Goal: Information Seeking & Learning: Learn about a topic

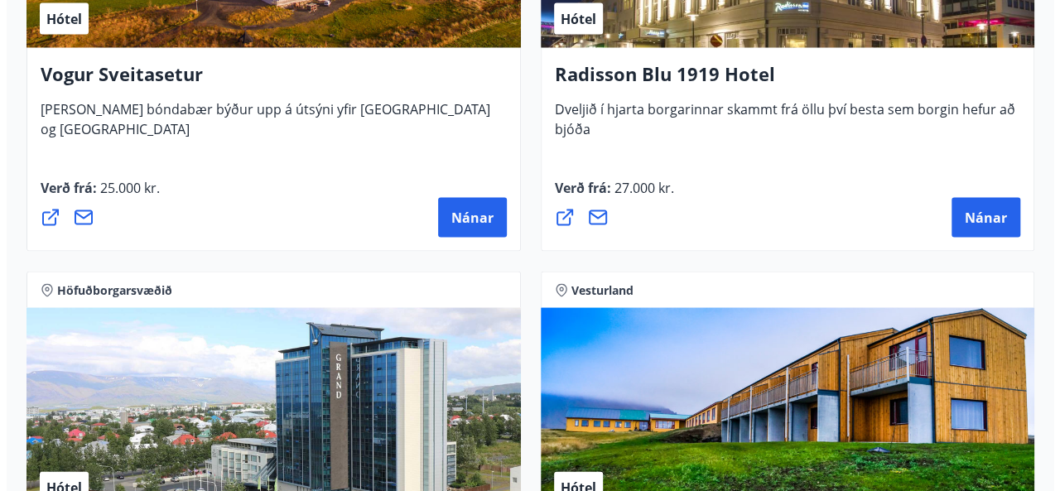
scroll to position [4724, 0]
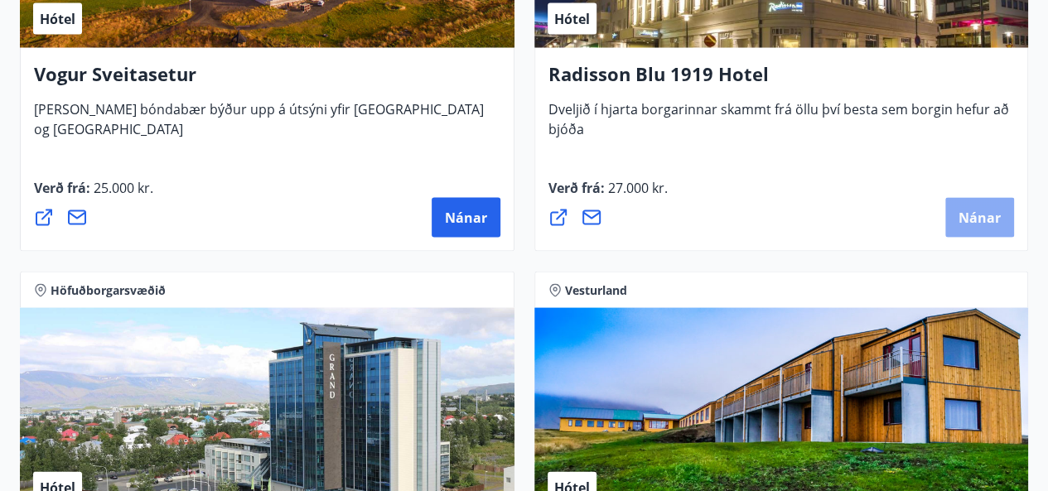
click at [990, 211] on span "Nánar" at bounding box center [980, 218] width 42 height 18
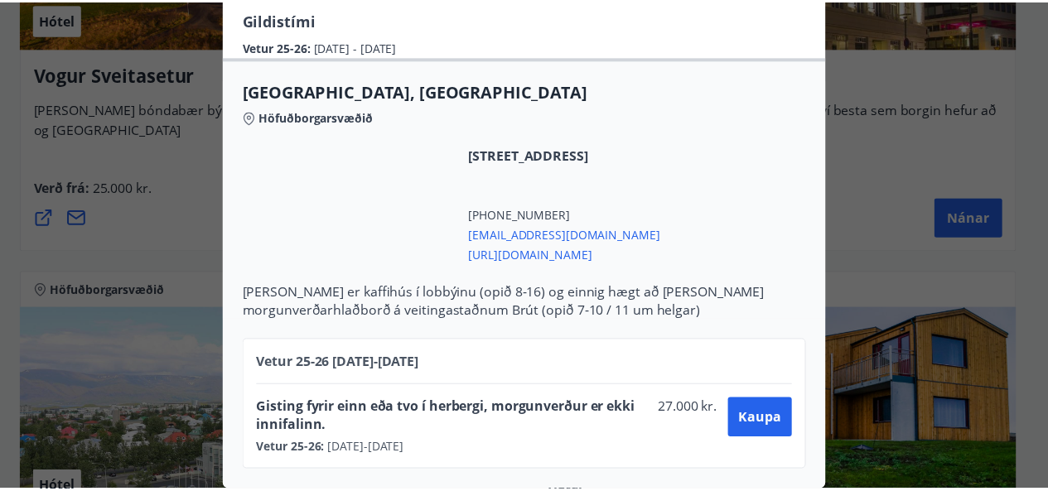
scroll to position [0, 0]
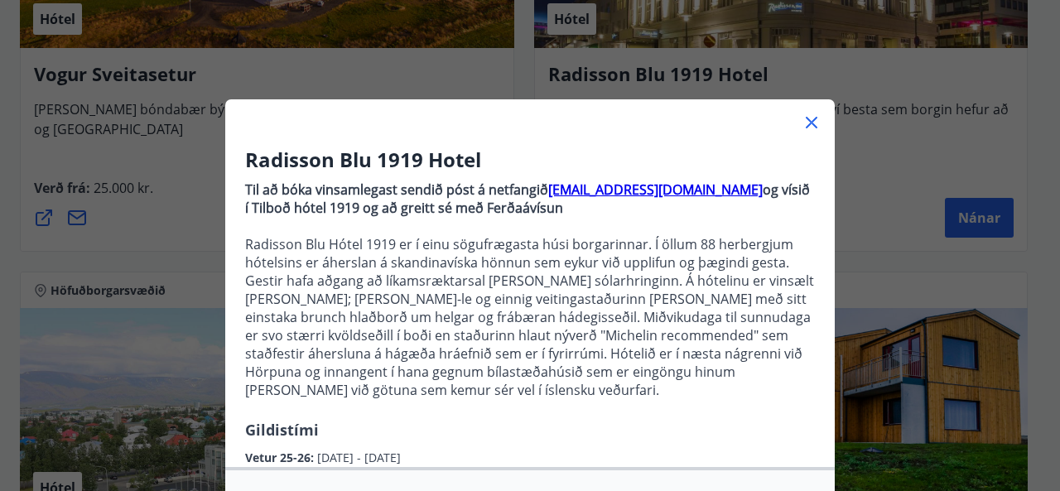
click at [806, 118] on icon at bounding box center [812, 123] width 20 height 20
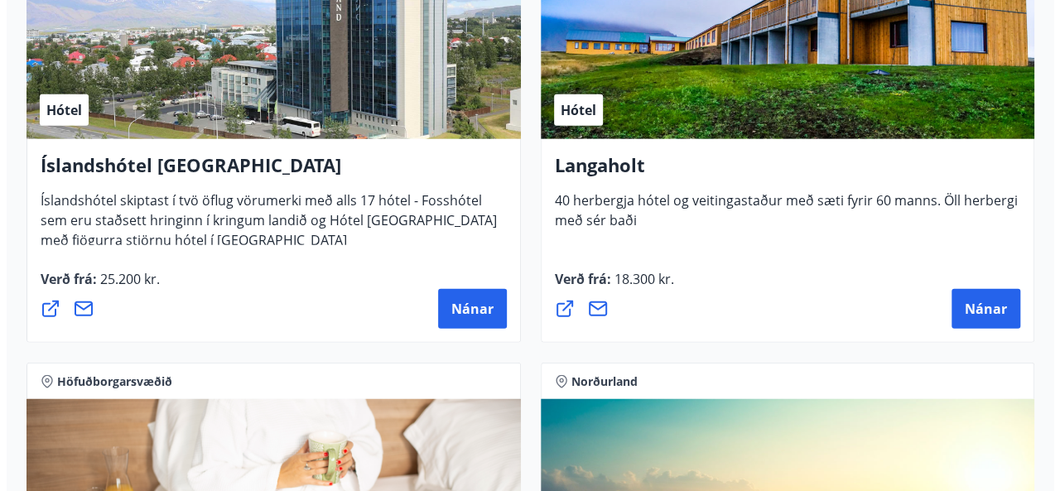
scroll to position [5108, 0]
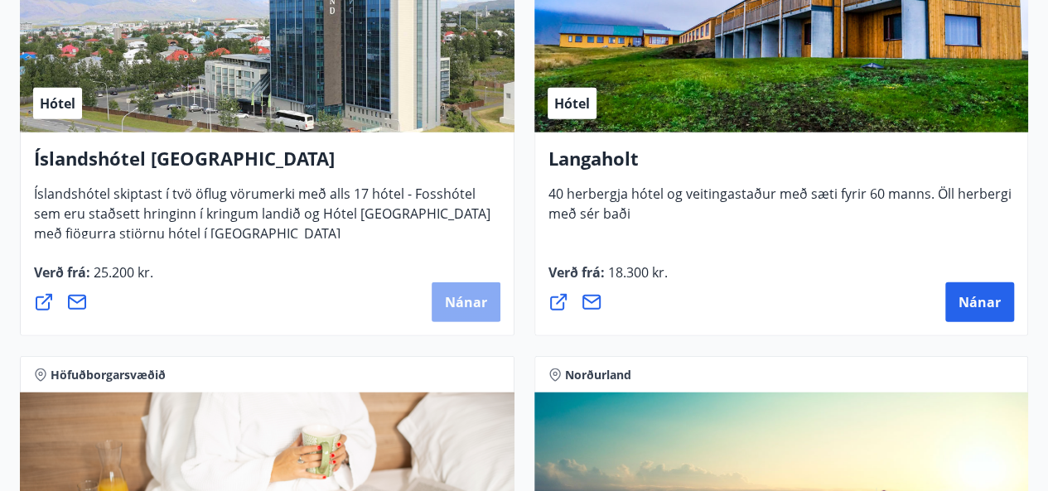
click at [457, 314] on button "Nánar" at bounding box center [466, 303] width 69 height 40
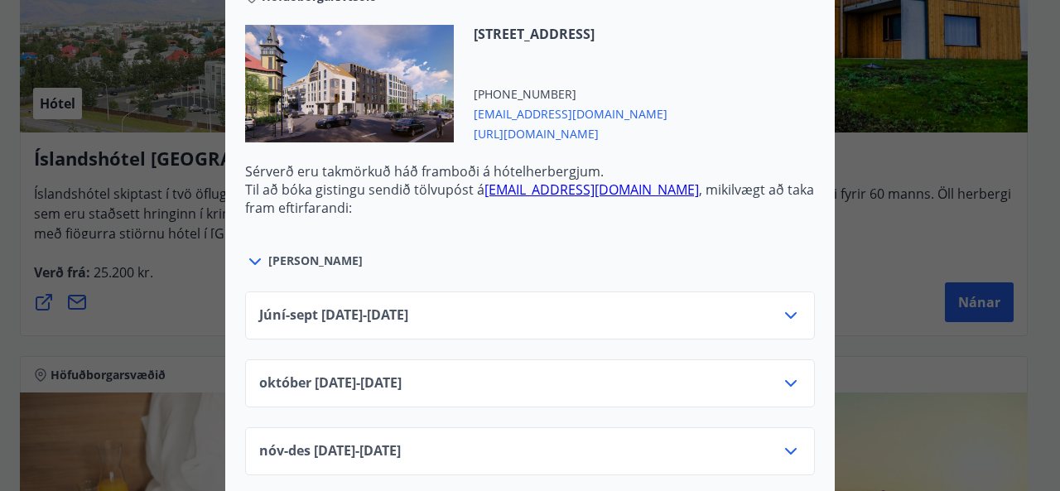
scroll to position [1806, 0]
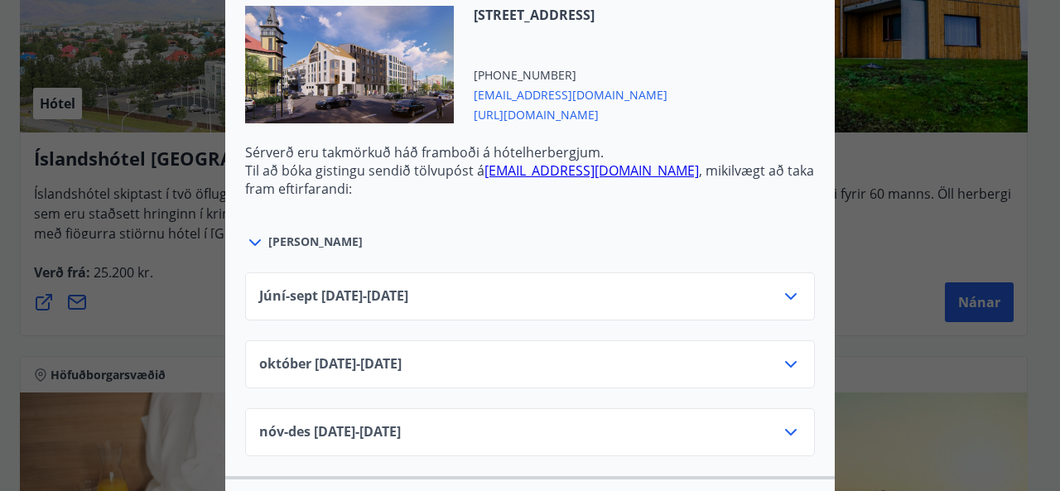
click at [781, 287] on icon at bounding box center [791, 297] width 20 height 20
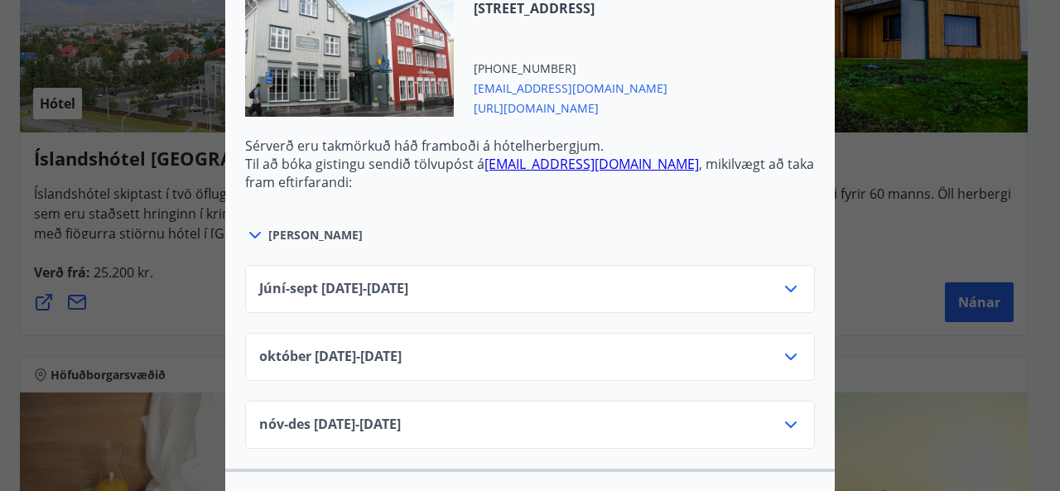
scroll to position [1247, 0]
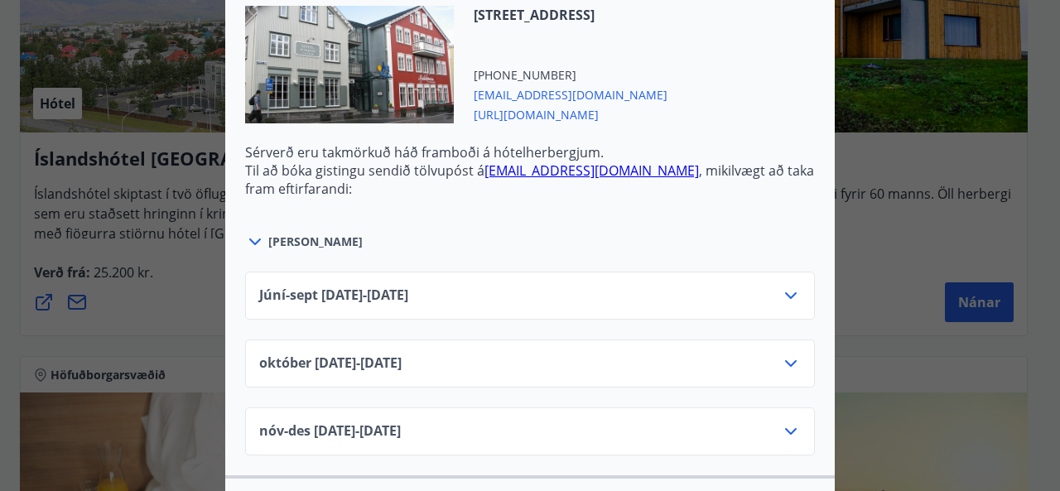
click at [767, 286] on div "Júní-[DATE]06.25 - [DATE]" at bounding box center [530, 302] width 542 height 33
click at [791, 286] on icon at bounding box center [791, 296] width 20 height 20
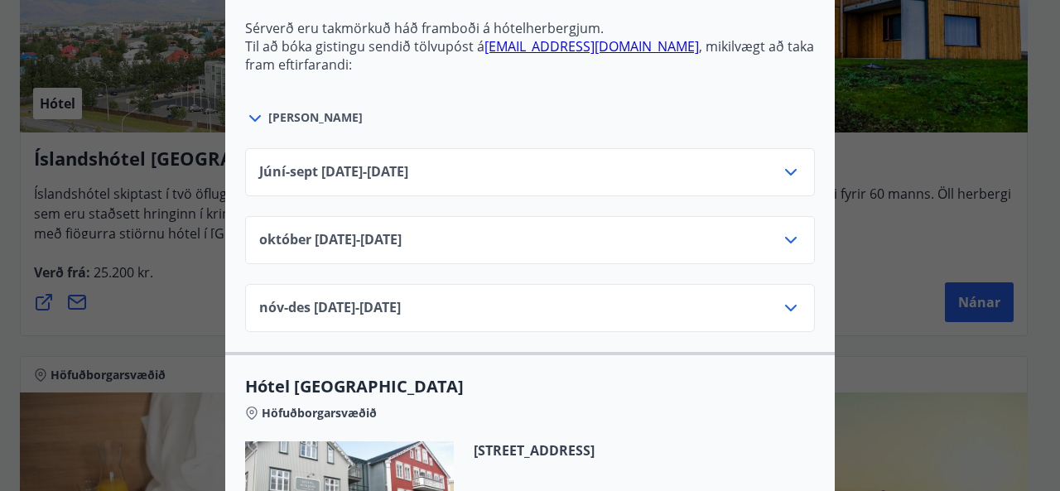
scroll to position [814, 0]
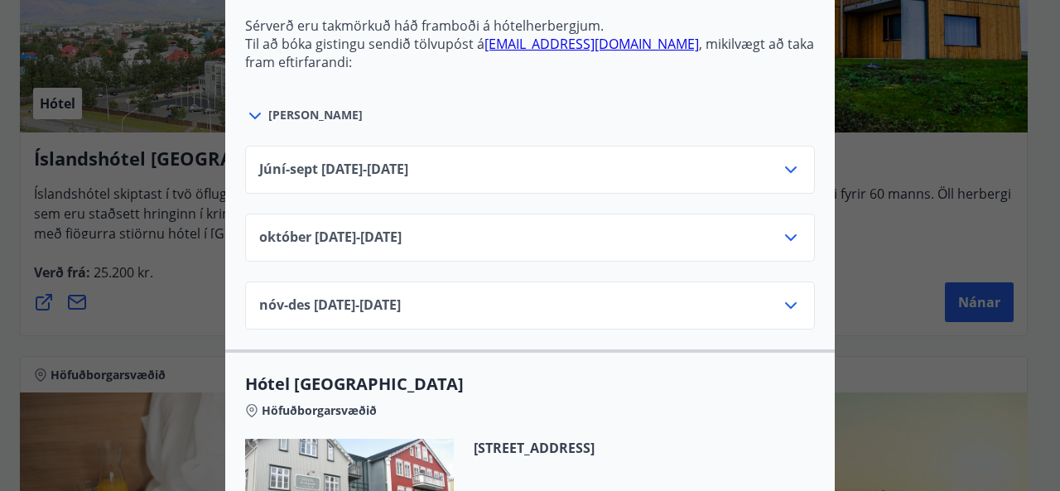
click at [785, 160] on icon at bounding box center [791, 170] width 20 height 20
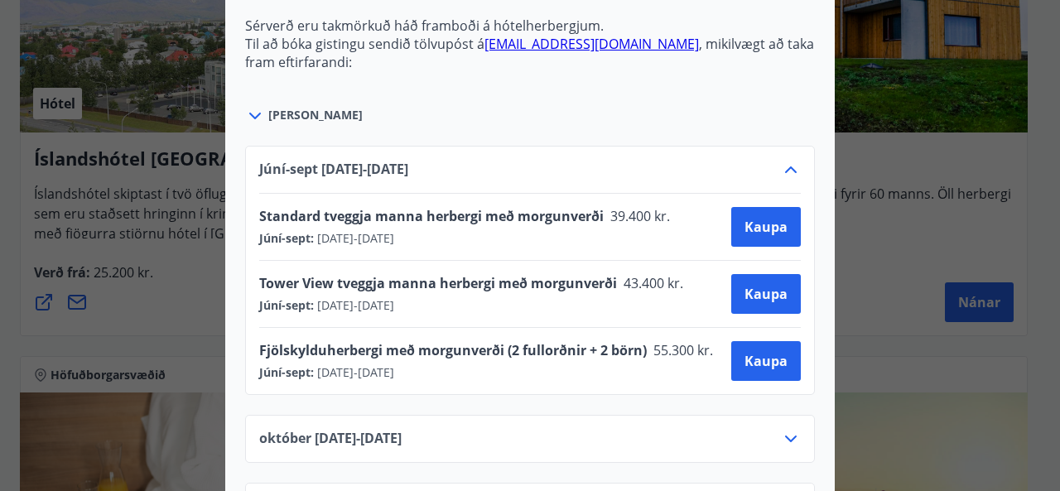
click at [785, 167] on icon at bounding box center [791, 170] width 12 height 7
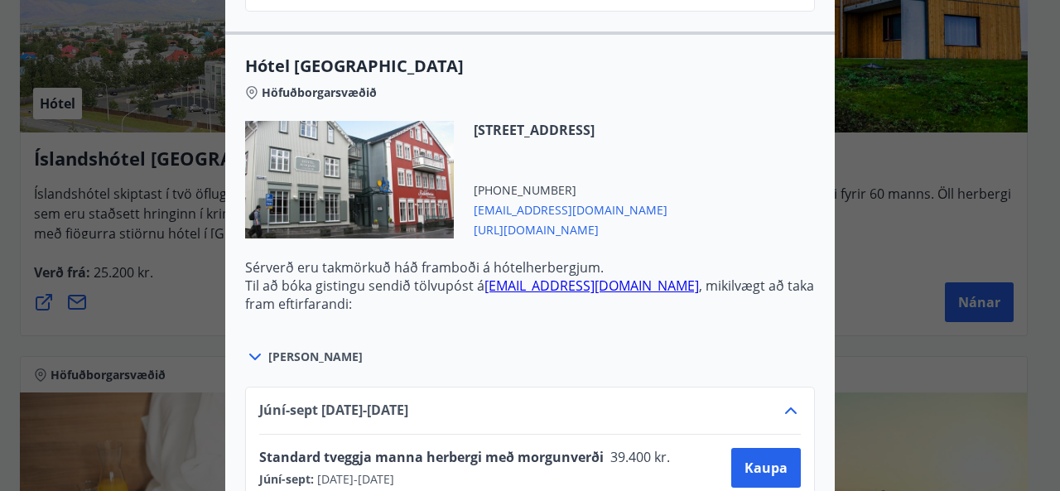
scroll to position [1094, 0]
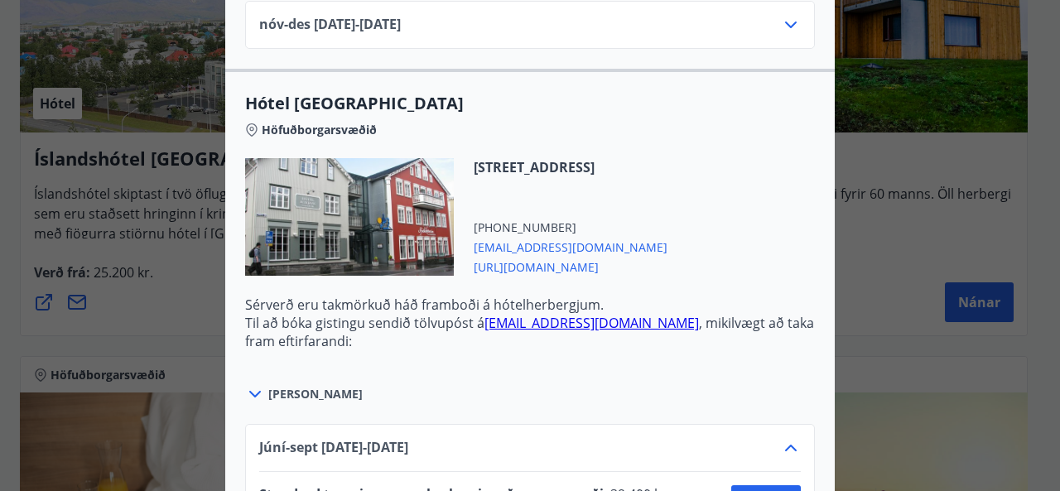
click at [247, 384] on icon at bounding box center [255, 394] width 20 height 20
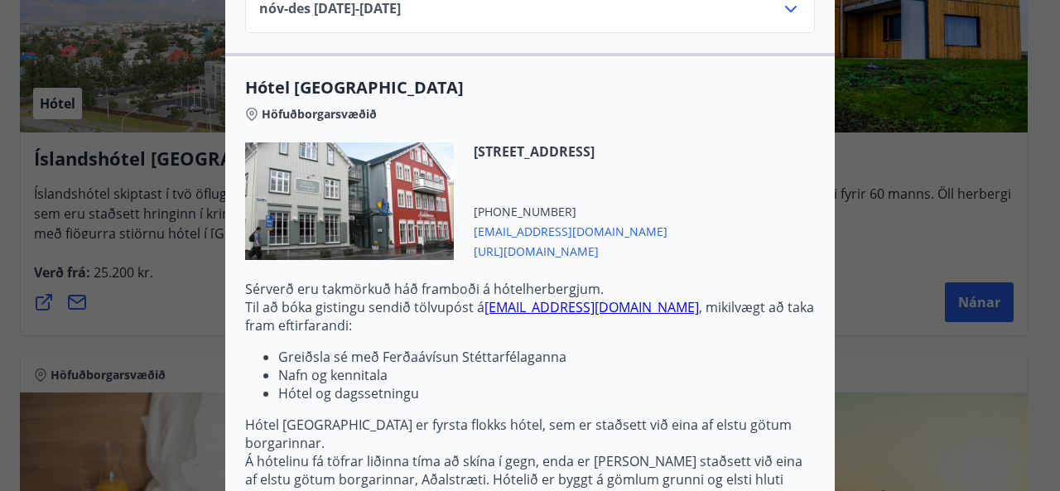
scroll to position [1109, 0]
click at [545, 241] on span "[URL][DOMAIN_NAME]" at bounding box center [571, 251] width 194 height 20
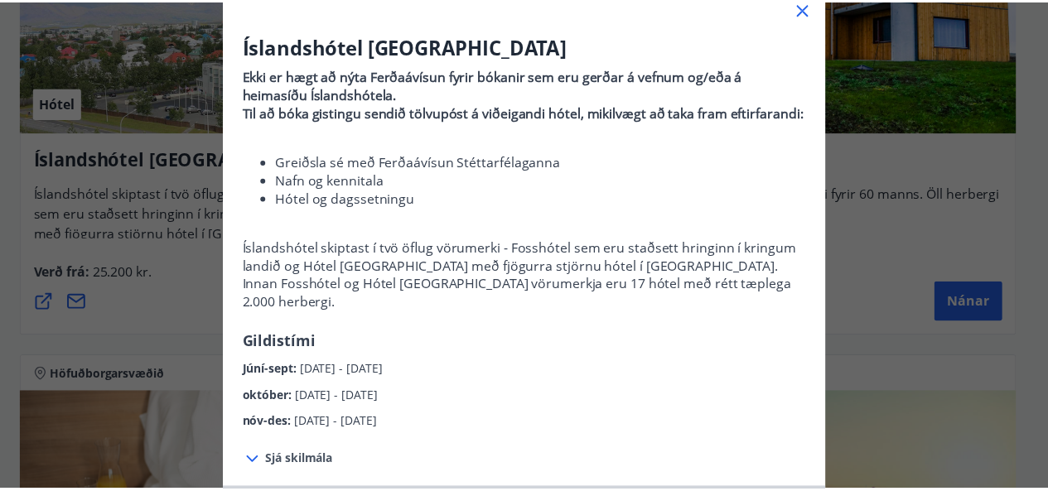
scroll to position [0, 0]
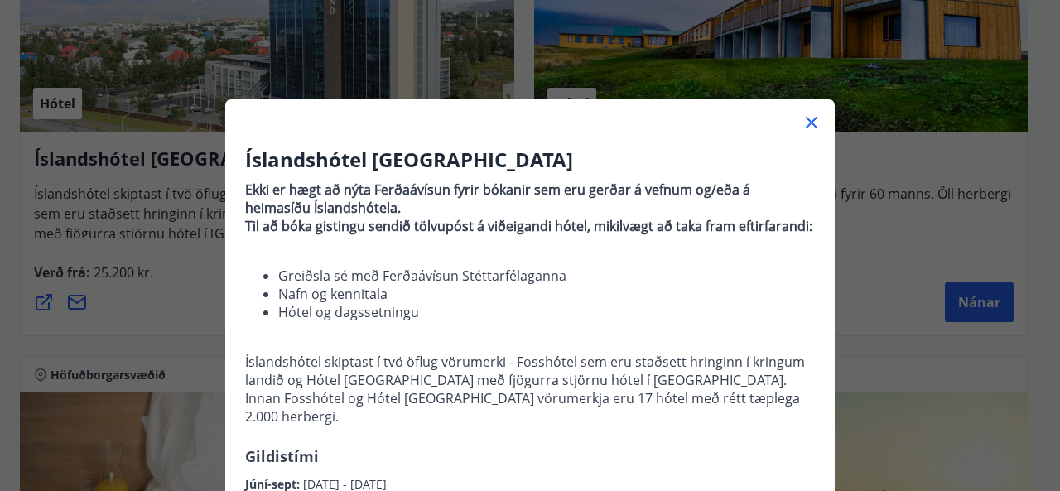
click at [806, 121] on icon at bounding box center [812, 123] width 12 height 12
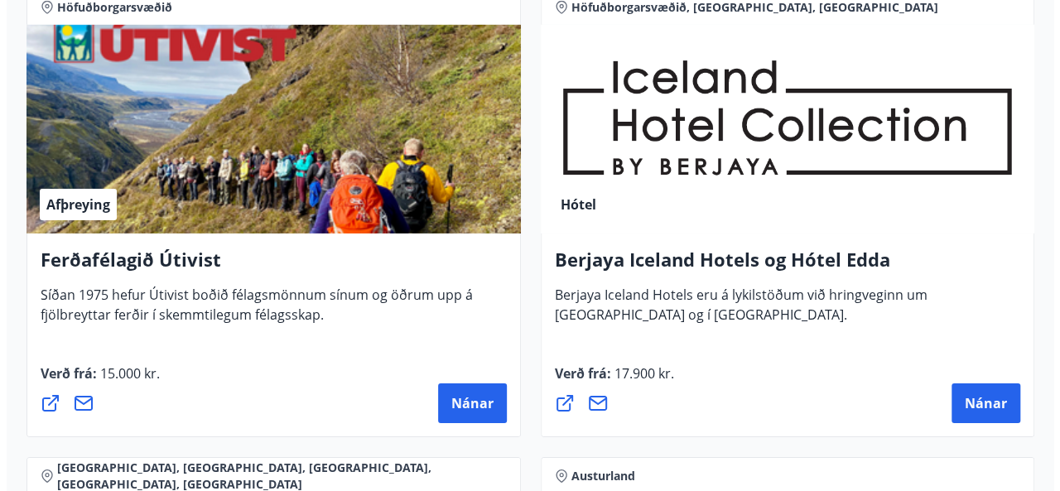
scroll to position [2664, 0]
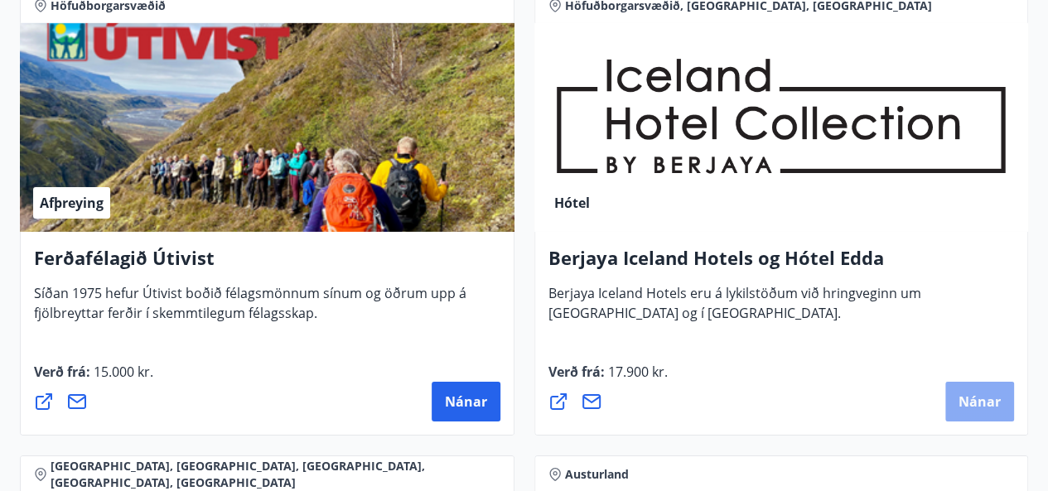
click at [982, 402] on span "Nánar" at bounding box center [980, 402] width 42 height 18
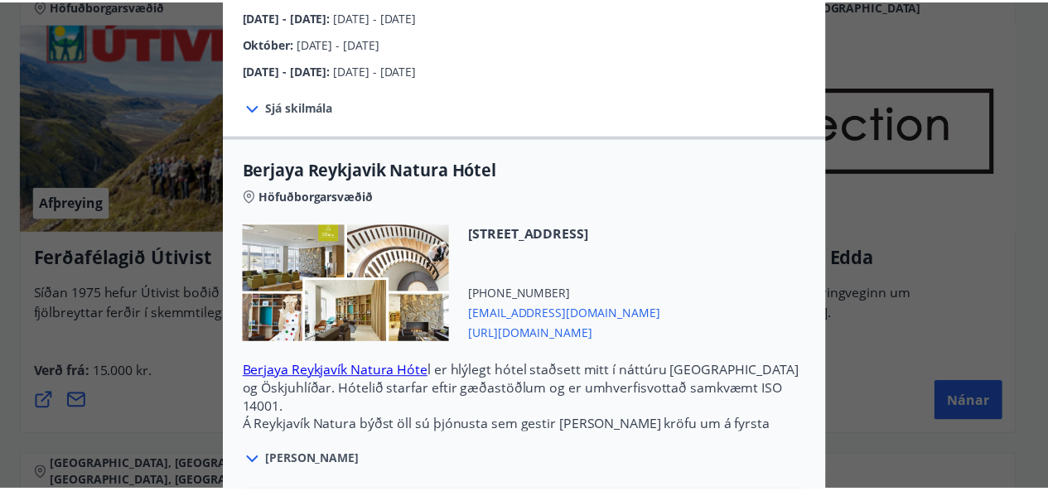
scroll to position [0, 0]
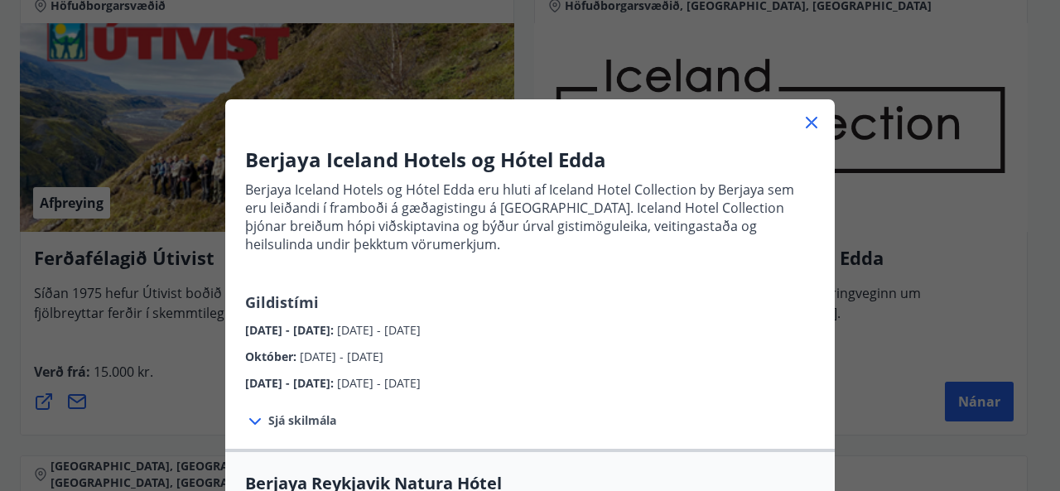
click at [802, 123] on icon at bounding box center [812, 123] width 20 height 20
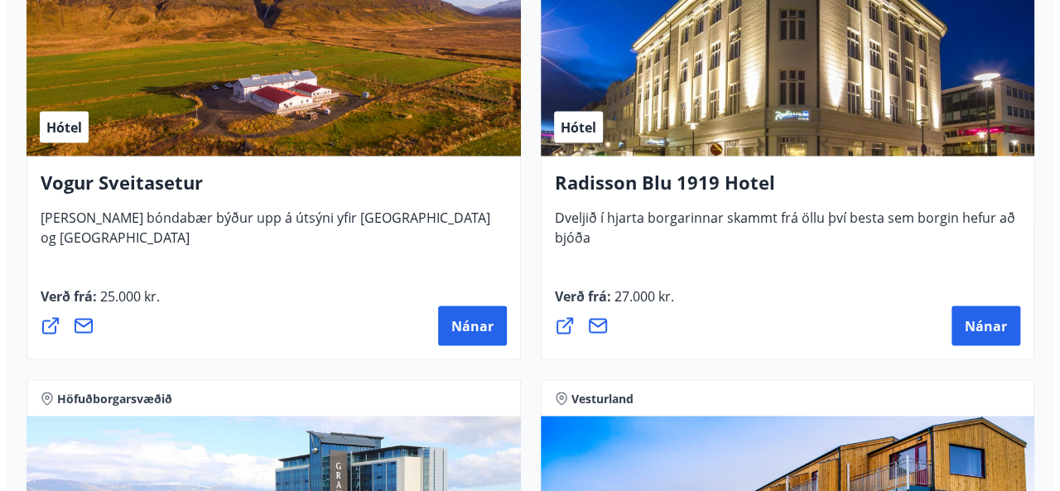
scroll to position [4615, 0]
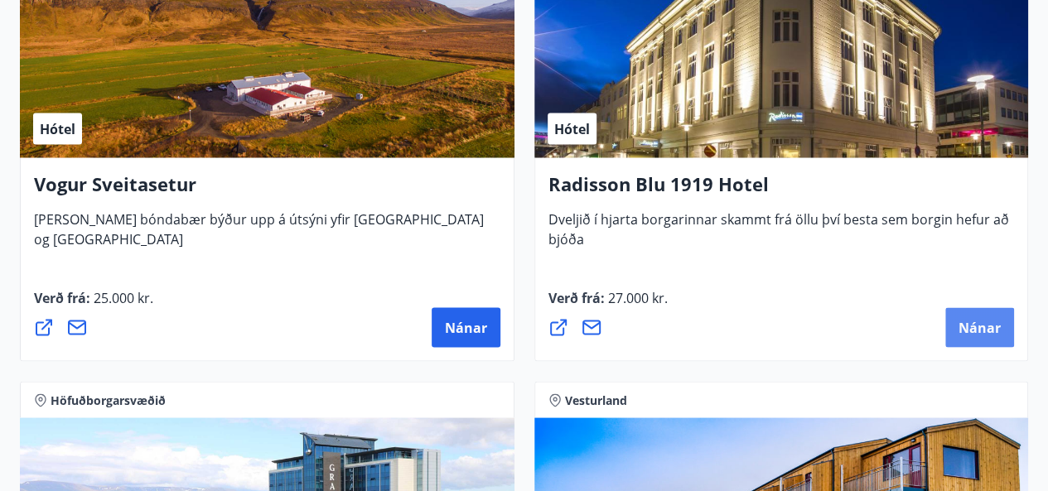
click at [971, 310] on button "Nánar" at bounding box center [979, 327] width 69 height 40
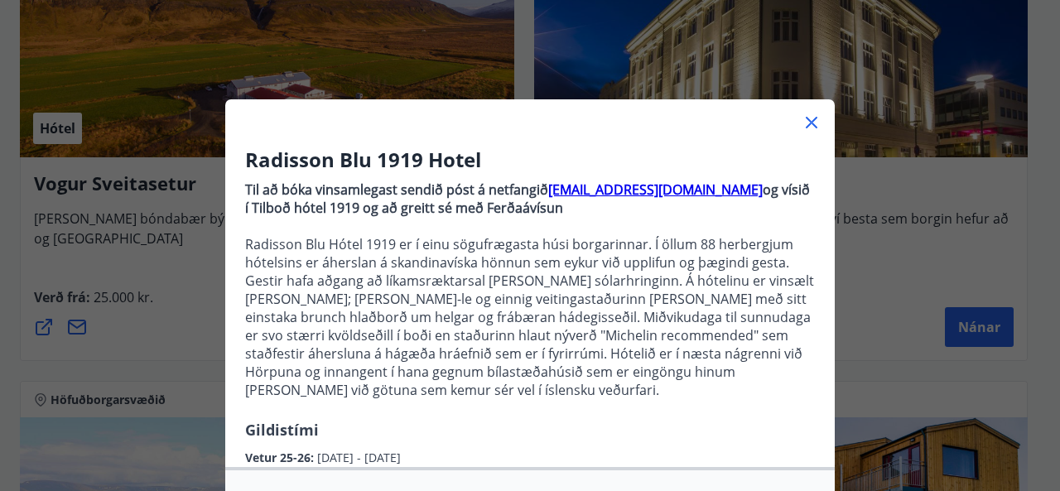
click at [603, 272] on p "Radisson Blu Hótel 1919 er í einu sögufrægasta húsi borgarinnar. Í öllum 88 her…" at bounding box center [530, 317] width 570 height 164
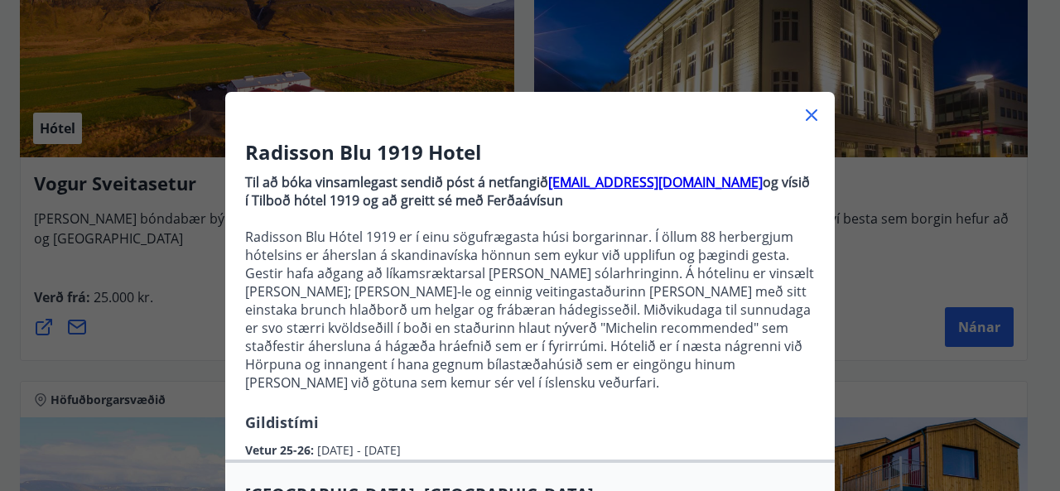
scroll to position [0, 0]
